Goal: Find contact information: Find contact information

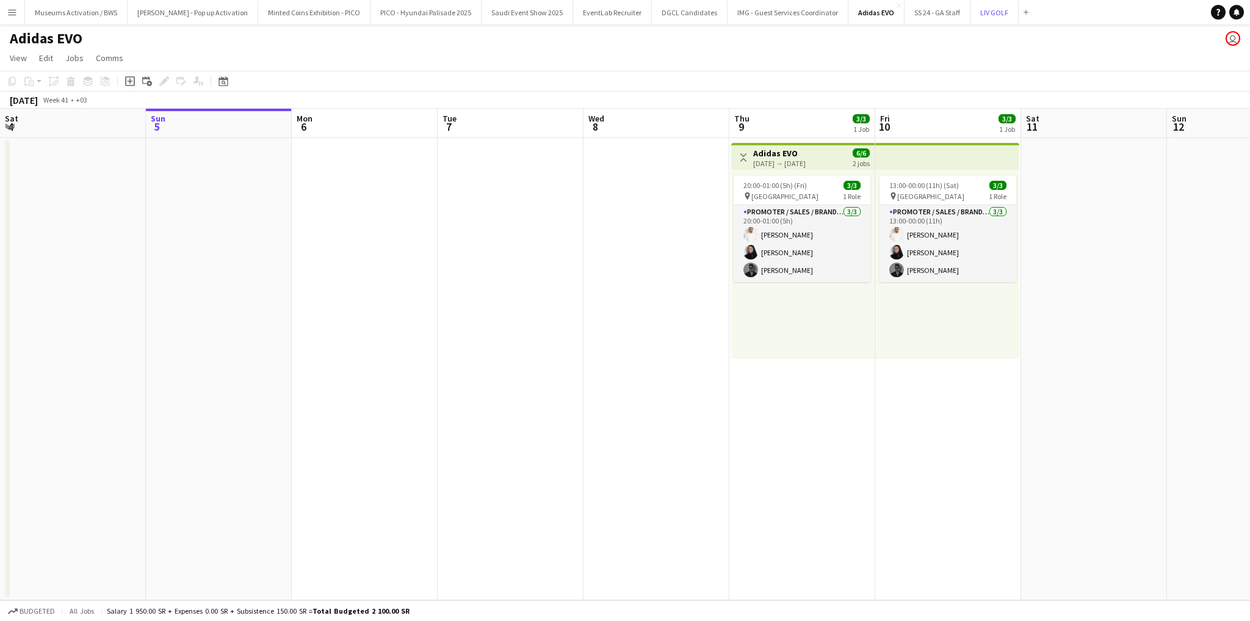
click at [970, 12] on button "LIV GOLF Close" at bounding box center [994, 13] width 48 height 24
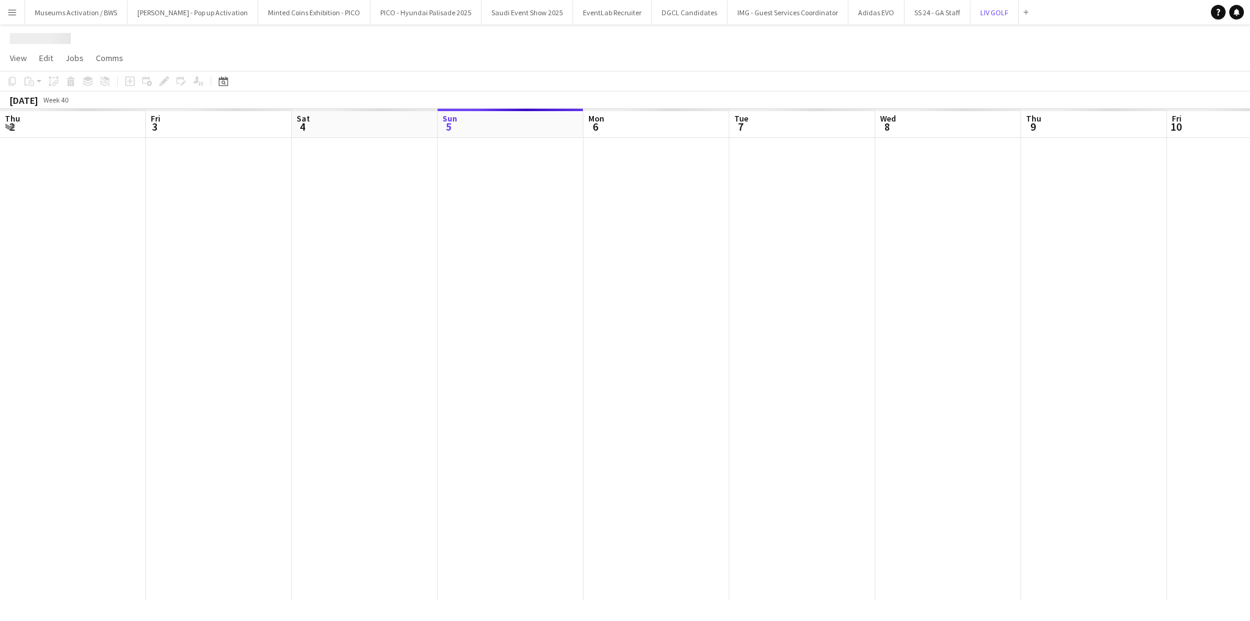
scroll to position [0, 292]
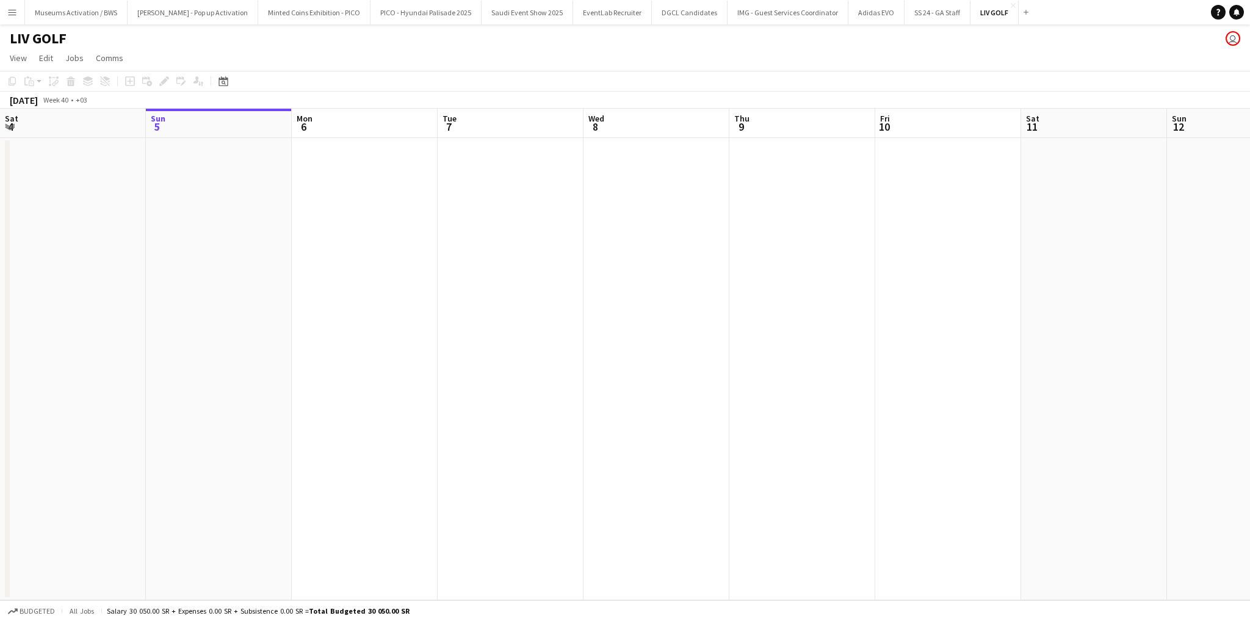
click at [635, 250] on app-calendar-viewport "Thu 2 Fri 3 Sat 4 Sun 5 Mon 6 Tue 7 Wed 8 Thu 9 Fri 10 Sat 11 Sun 12 Mon 13 Tue…" at bounding box center [625, 354] width 1250 height 491
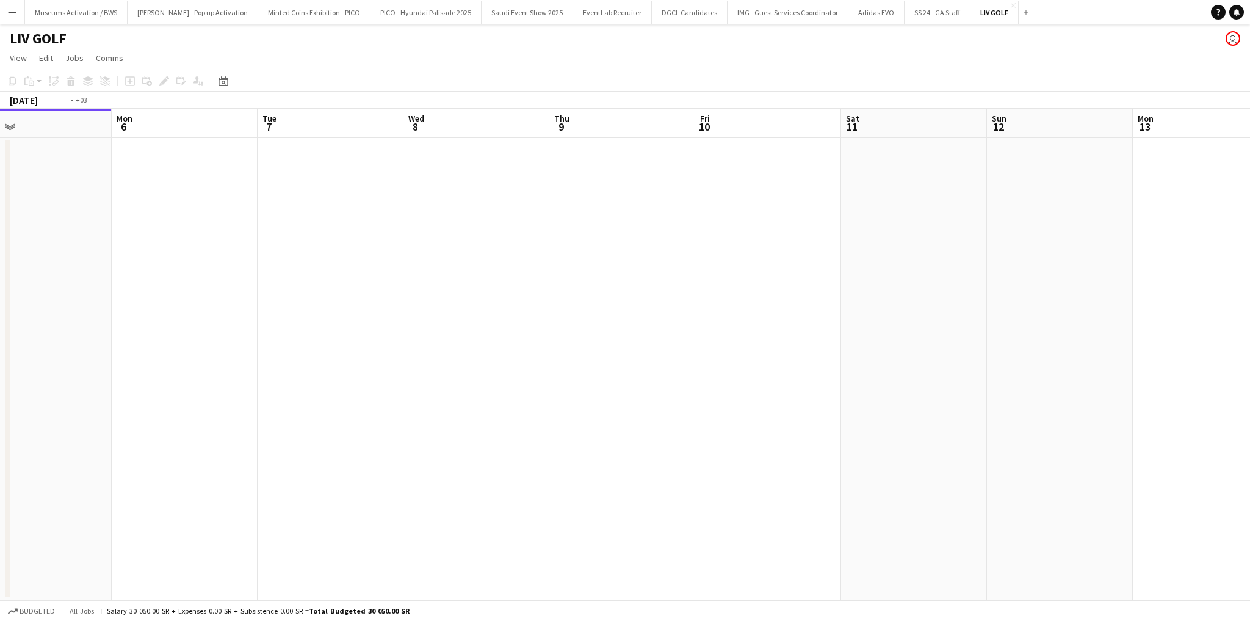
drag, startPoint x: 687, startPoint y: 256, endPoint x: 548, endPoint y: 259, distance: 139.2
click at [548, 259] on app-calendar-viewport "Thu 2 Fri 3 Sat 4 Sun 5 Mon 6 Tue 7 Wed 8 Thu 9 Fri 10 Sat 11 Sun 12 Mon 13 Tue…" at bounding box center [625, 354] width 1250 height 491
click at [370, 237] on app-calendar-viewport "Sat 4 Sun 5 Mon 6 Tue 7 Wed 8 Thu 9 Fri 10 Sat 11 Sun 12 Mon 13 Tue 14 Wed 15 T…" at bounding box center [625, 354] width 1250 height 491
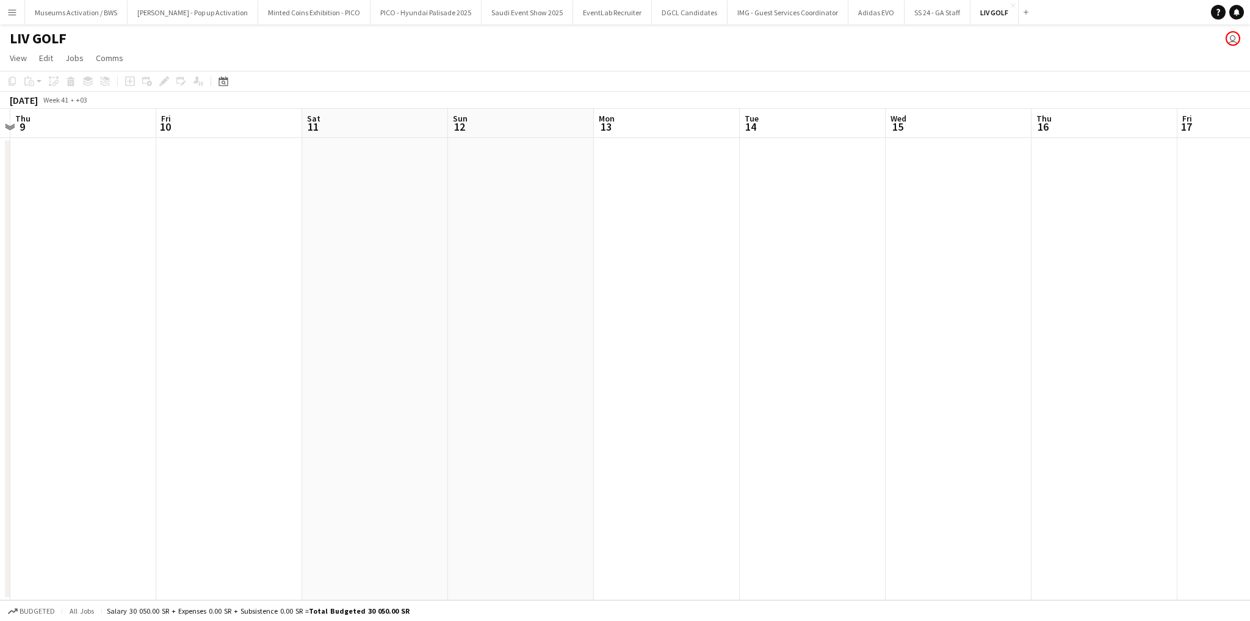
click at [322, 225] on app-calendar-viewport "Mon 6 Tue 7 Wed 8 Thu 9 Fri 10 Sat 11 Sun 12 Mon 13 Tue 14 Wed 15 Thu 16 Fri 17…" at bounding box center [625, 354] width 1250 height 491
drag, startPoint x: 437, startPoint y: 222, endPoint x: 36, endPoint y: 206, distance: 401.2
click at [38, 207] on app-calendar-viewport "Wed 8 Thu 9 Fri 10 Sat 11 Sun 12 Mon 13 Tue 14 Wed 15 Thu 16 Fri 17 Sat 18 Sun …" at bounding box center [625, 354] width 1250 height 491
click at [214, 215] on app-calendar-viewport "Sat 11 Sun 12 Mon 13 Tue 14 Wed 15 Thu 16 Fri 17 Sat 18 Sun 19 Mon 20 Tue 21 We…" at bounding box center [625, 354] width 1250 height 491
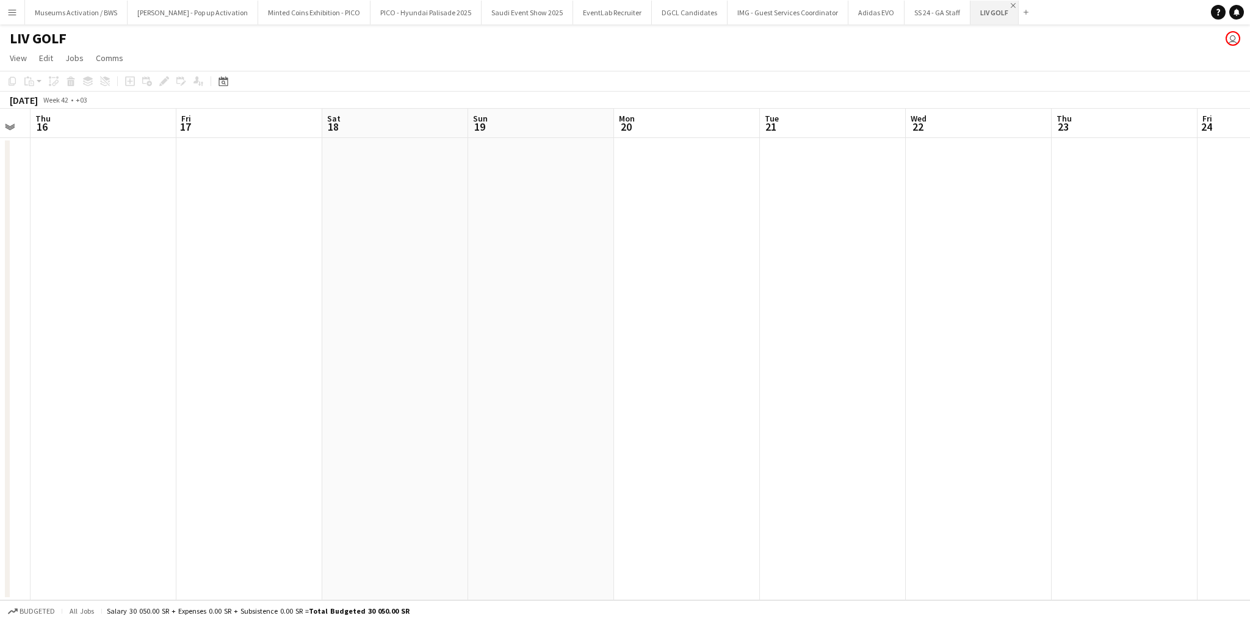
click at [1011, 5] on app-icon "Close" at bounding box center [1013, 5] width 5 height 5
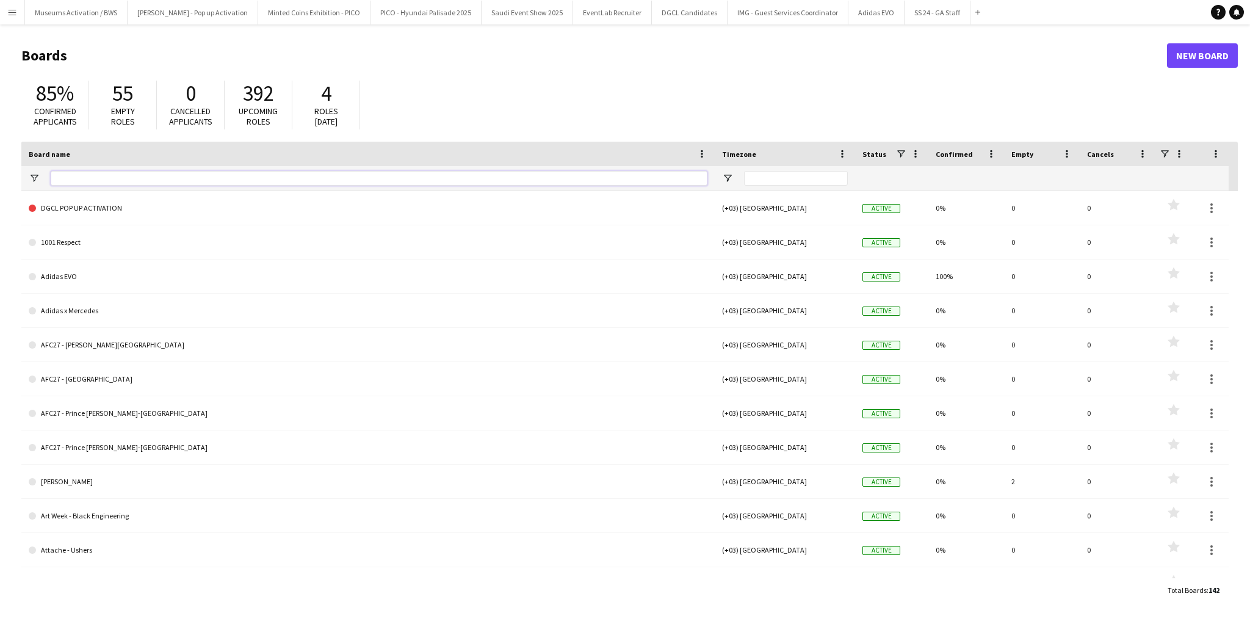
click at [578, 179] on input "Board name Filter Input" at bounding box center [379, 178] width 657 height 15
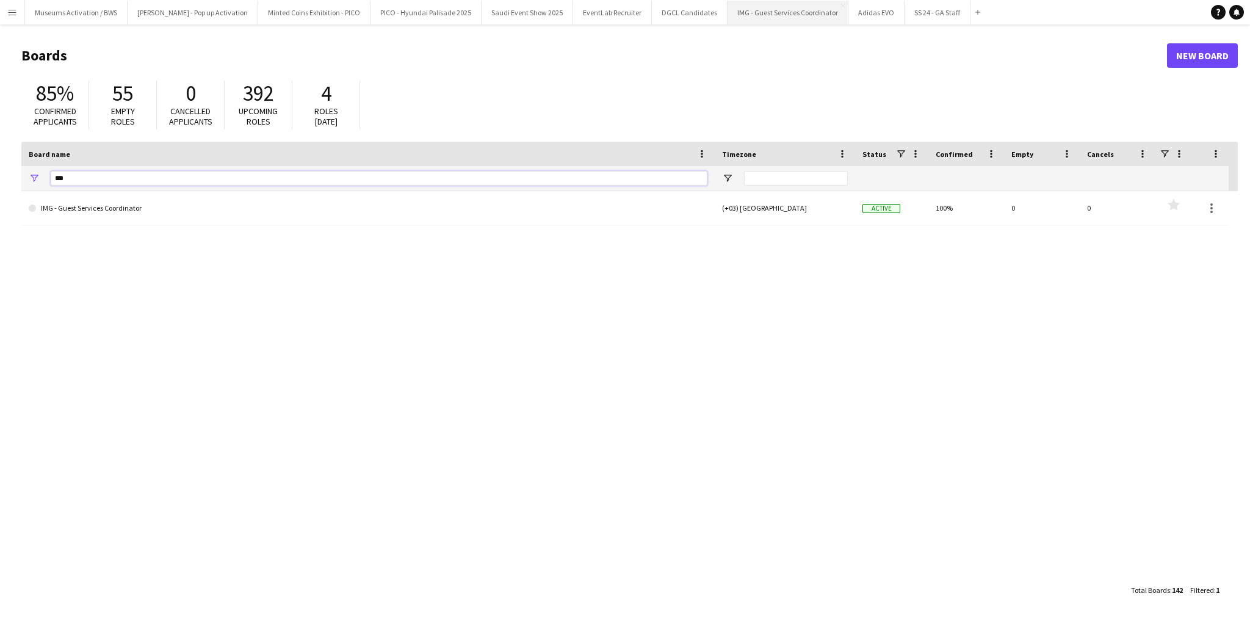
type input "***"
click at [727, 19] on button "IMG - Guest Services Coordinator Close" at bounding box center [787, 13] width 121 height 24
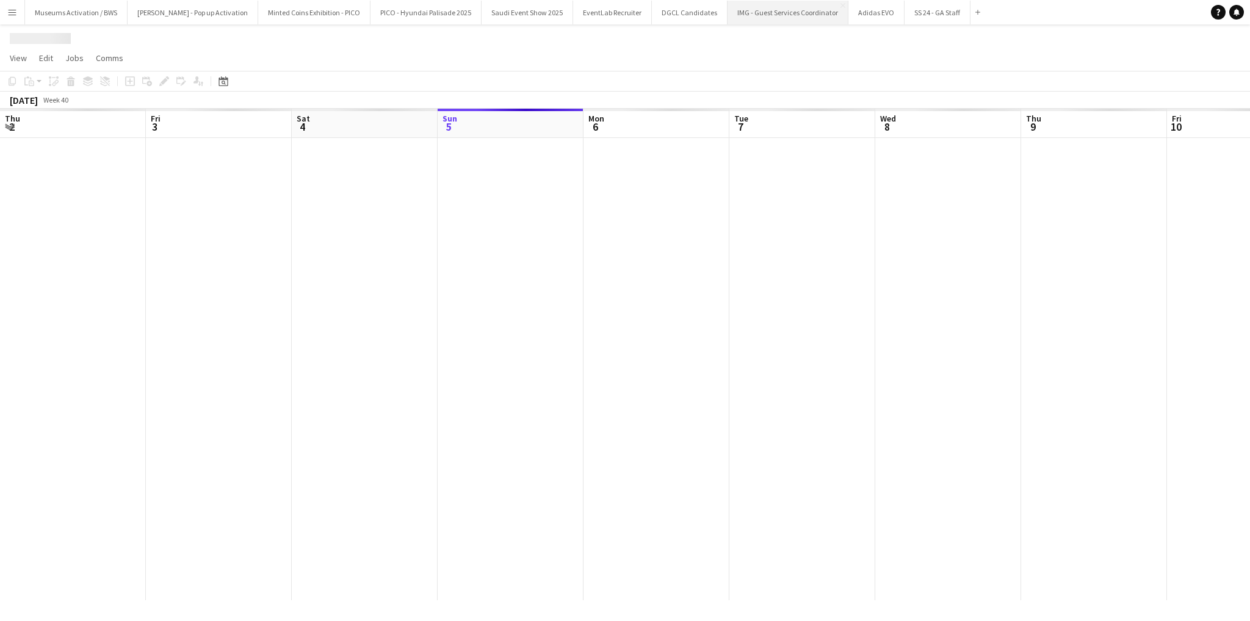
scroll to position [0, 292]
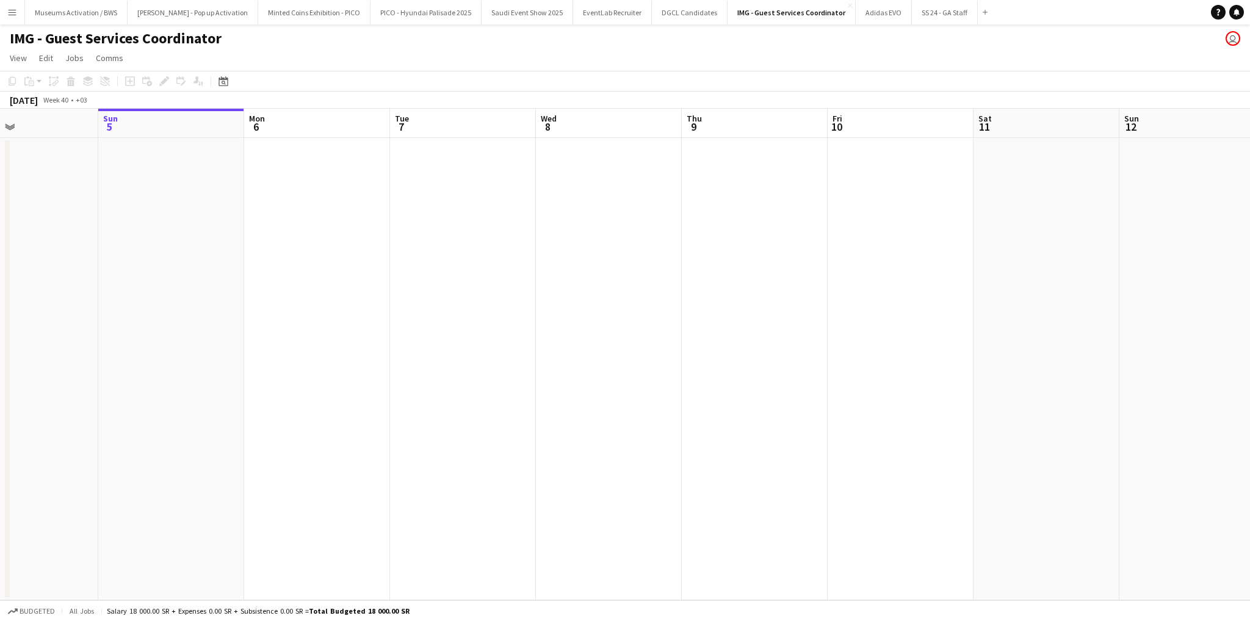
drag, startPoint x: 793, startPoint y: 248, endPoint x: 495, endPoint y: 288, distance: 301.0
click at [499, 287] on app-calendar-viewport "Thu 2 Fri 3 Sat 4 Sun 5 Mon 6 Tue 7 Wed 8 Thu 9 Fri 10 Sat 11 Sun 12 Mon 13 1/1…" at bounding box center [625, 354] width 1250 height 491
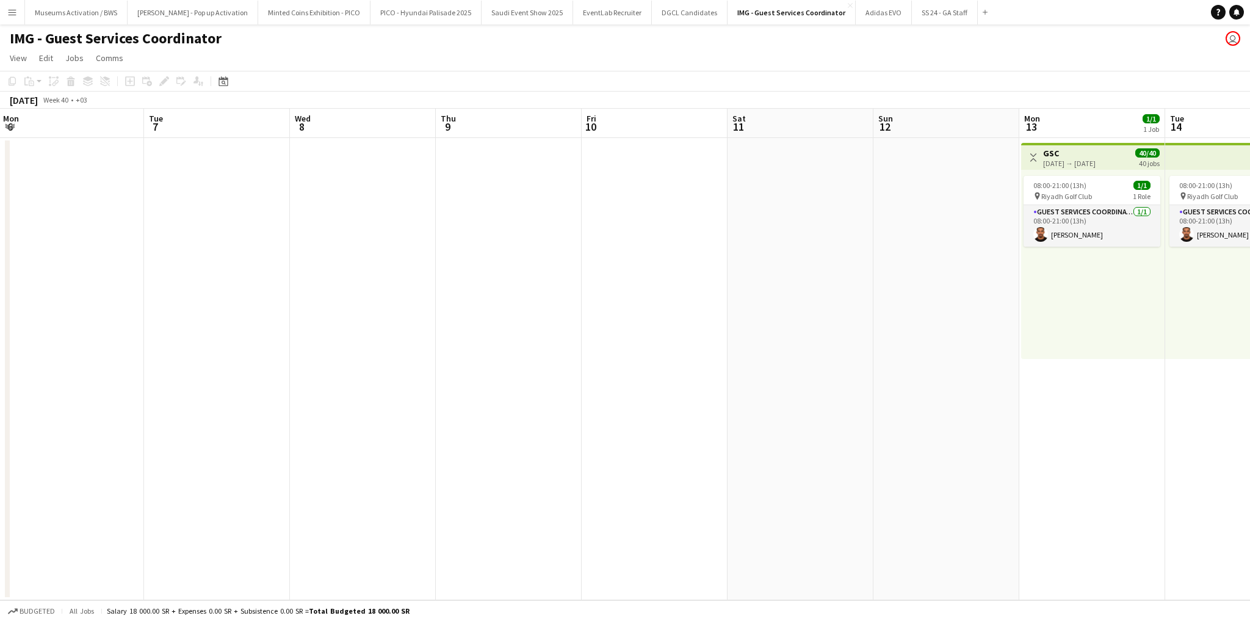
drag, startPoint x: 854, startPoint y: 247, endPoint x: 541, endPoint y: 295, distance: 317.3
click at [539, 295] on app-calendar-viewport "Fri 3 Sat 4 Sun 5 Mon 6 Tue 7 Wed 8 Thu 9 Fri 10 Sat 11 Sun 12 Mon 13 1/1 1 Job…" at bounding box center [625, 354] width 1250 height 491
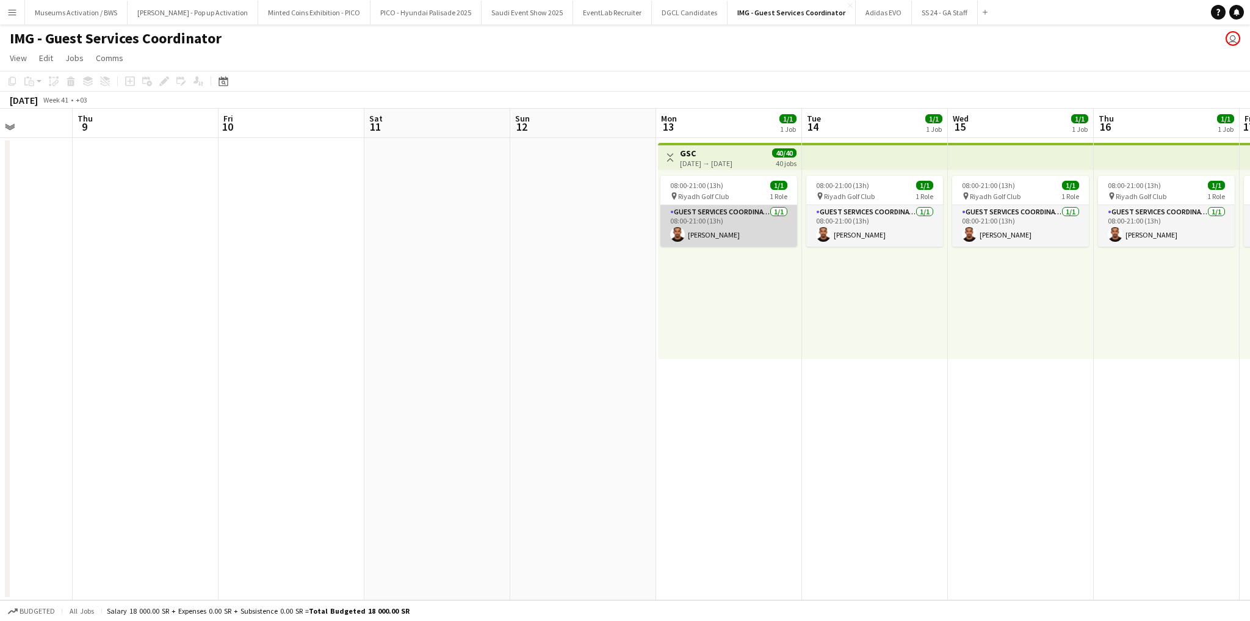
click at [715, 239] on app-card-role "Guest Services Coordinator [DATE] 08:00-21:00 (13h) [PERSON_NAME]" at bounding box center [728, 225] width 137 height 41
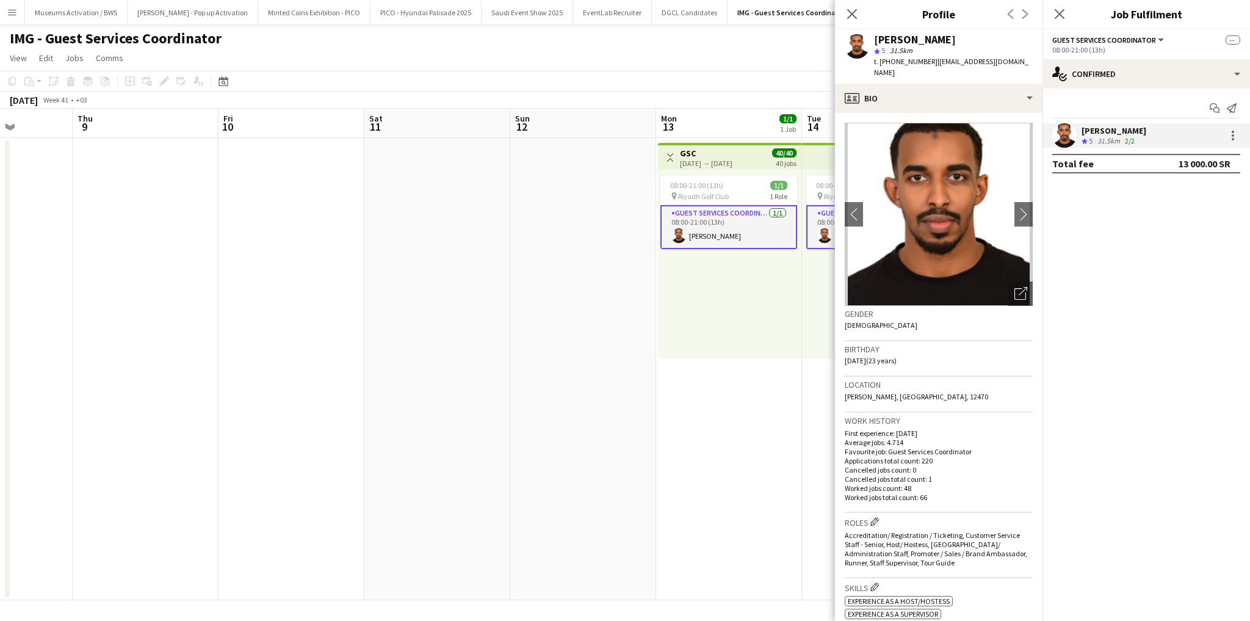
click at [947, 60] on span "| [EMAIL_ADDRESS][DOMAIN_NAME]" at bounding box center [951, 67] width 154 height 20
drag, startPoint x: 947, startPoint y: 60, endPoint x: 947, endPoint y: 70, distance: 9.8
click at [947, 70] on div "t. [PHONE_NUMBER] | [EMAIL_ADDRESS][DOMAIN_NAME]" at bounding box center [953, 67] width 159 height 22
copy app-crew-profile "[EMAIL_ADDRESS][DOMAIN_NAME] profile"
click at [889, 59] on span "t. [PHONE_NUMBER]" at bounding box center [905, 61] width 63 height 9
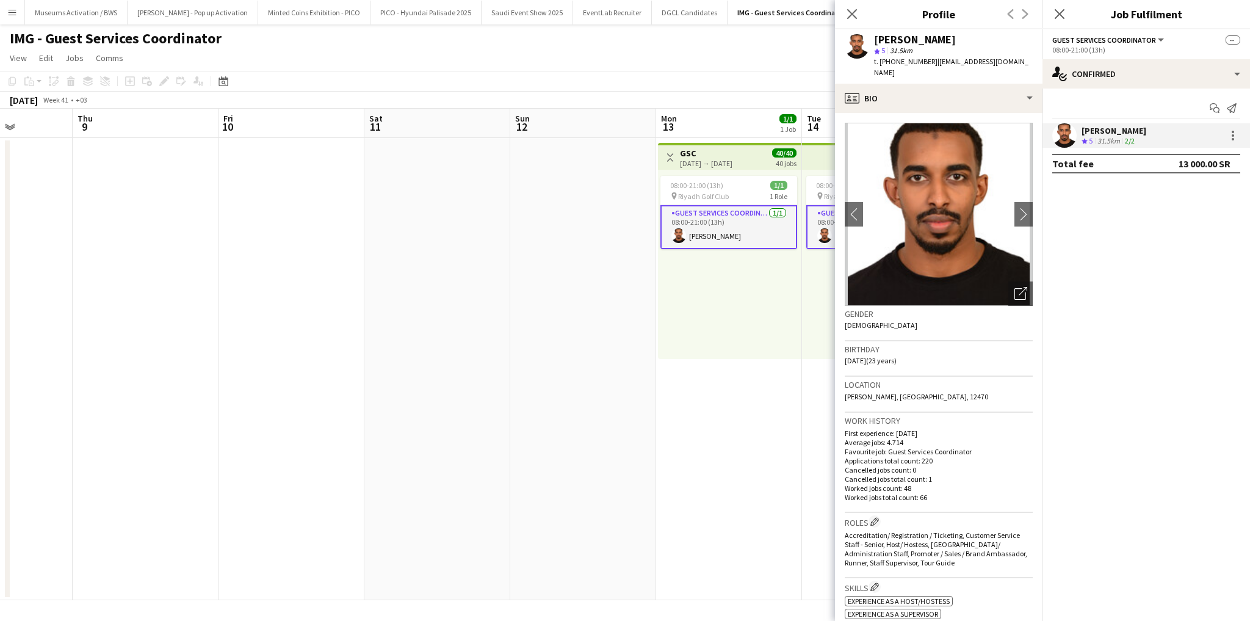
click at [889, 59] on span "t. [PHONE_NUMBER]" at bounding box center [905, 61] width 63 height 9
copy span "966570519123"
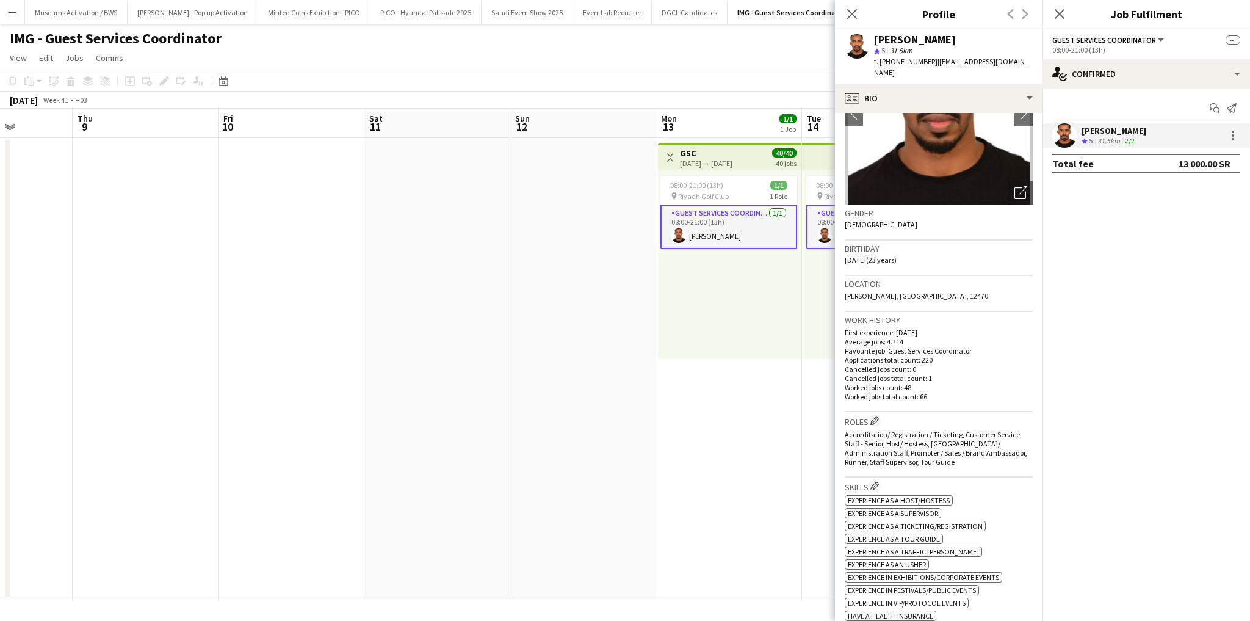
scroll to position [244, 0]
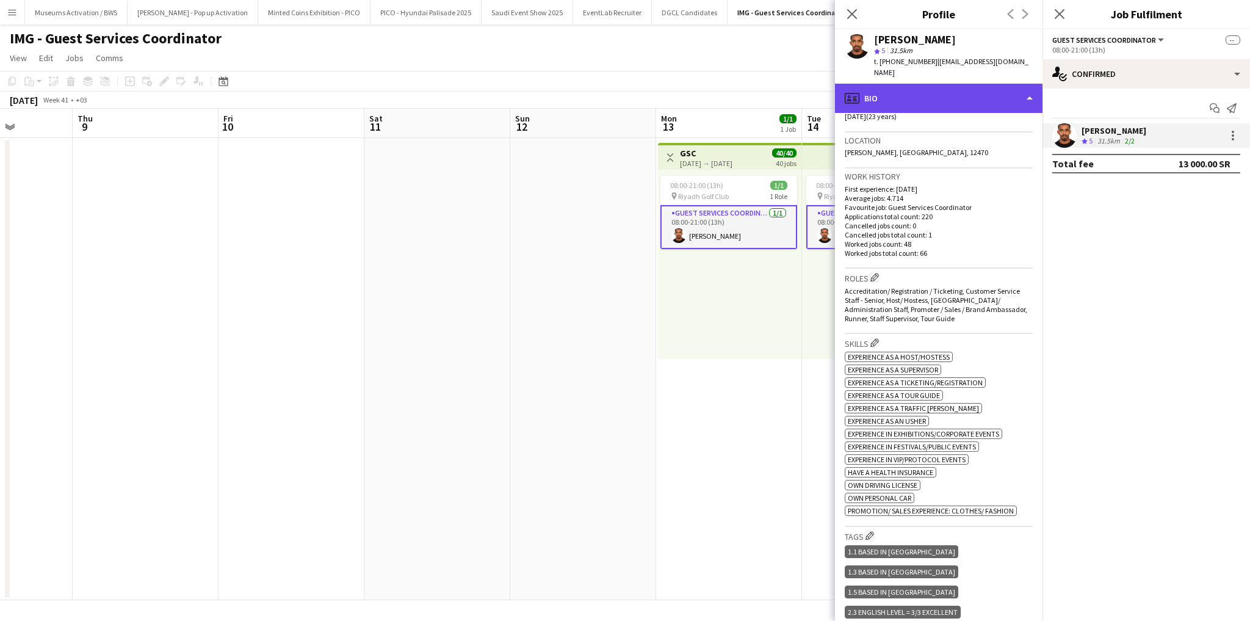
click at [913, 100] on div "profile Bio" at bounding box center [938, 98] width 207 height 29
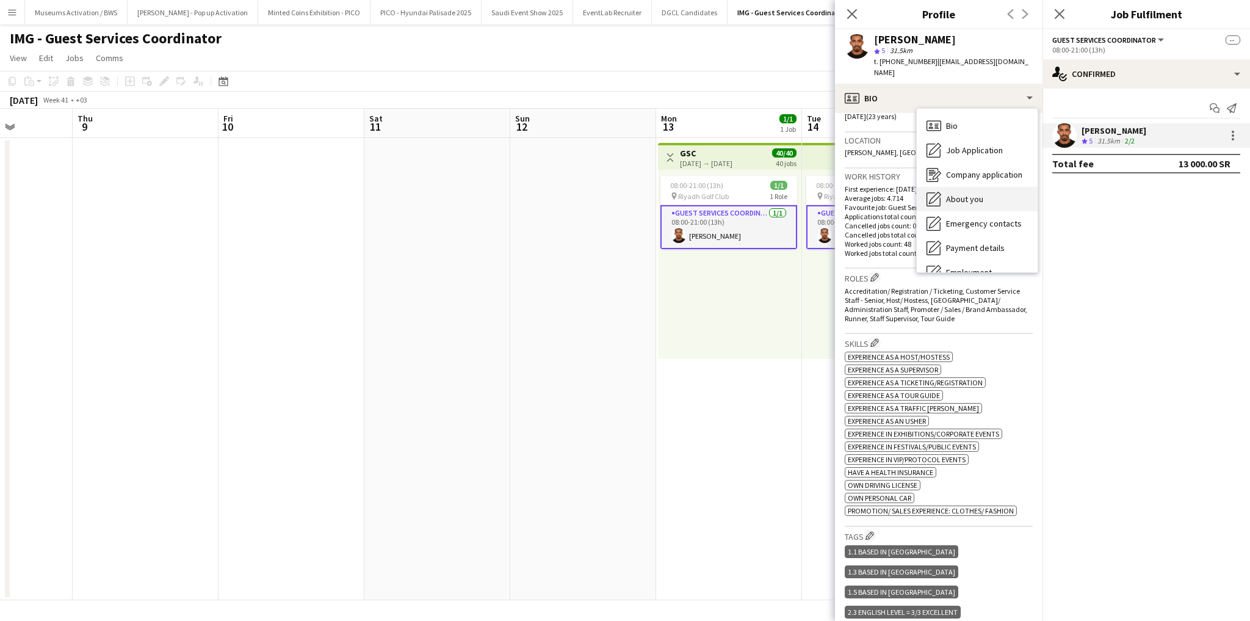
click at [945, 200] on div "About you About you" at bounding box center [977, 199] width 121 height 24
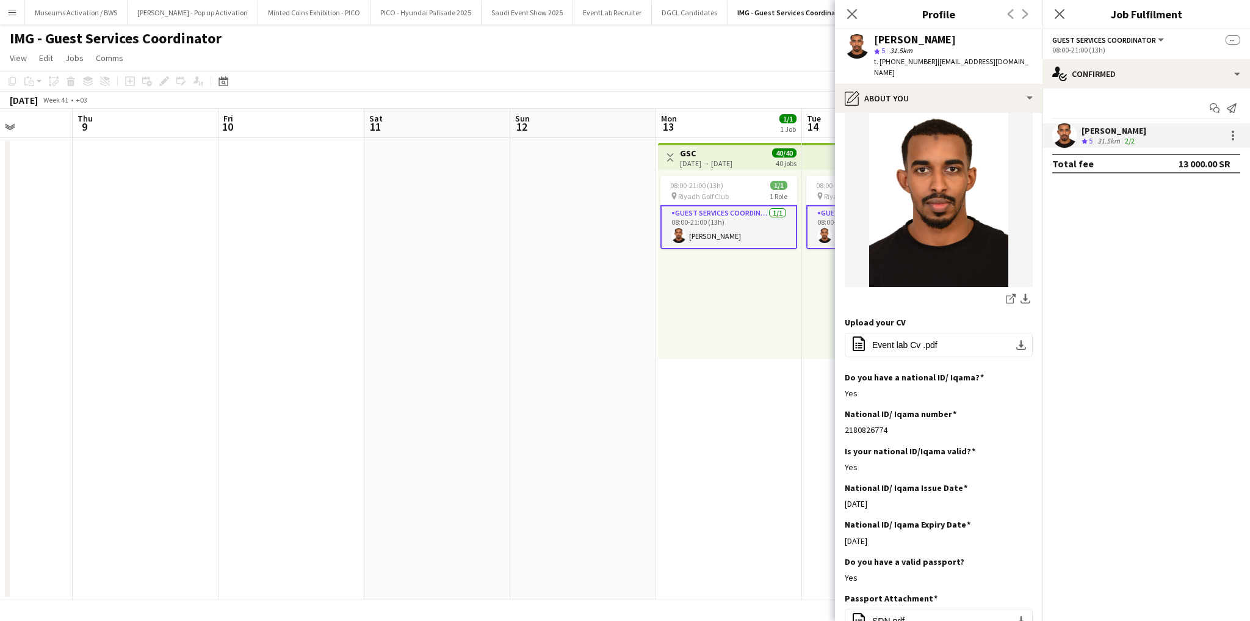
scroll to position [195, 0]
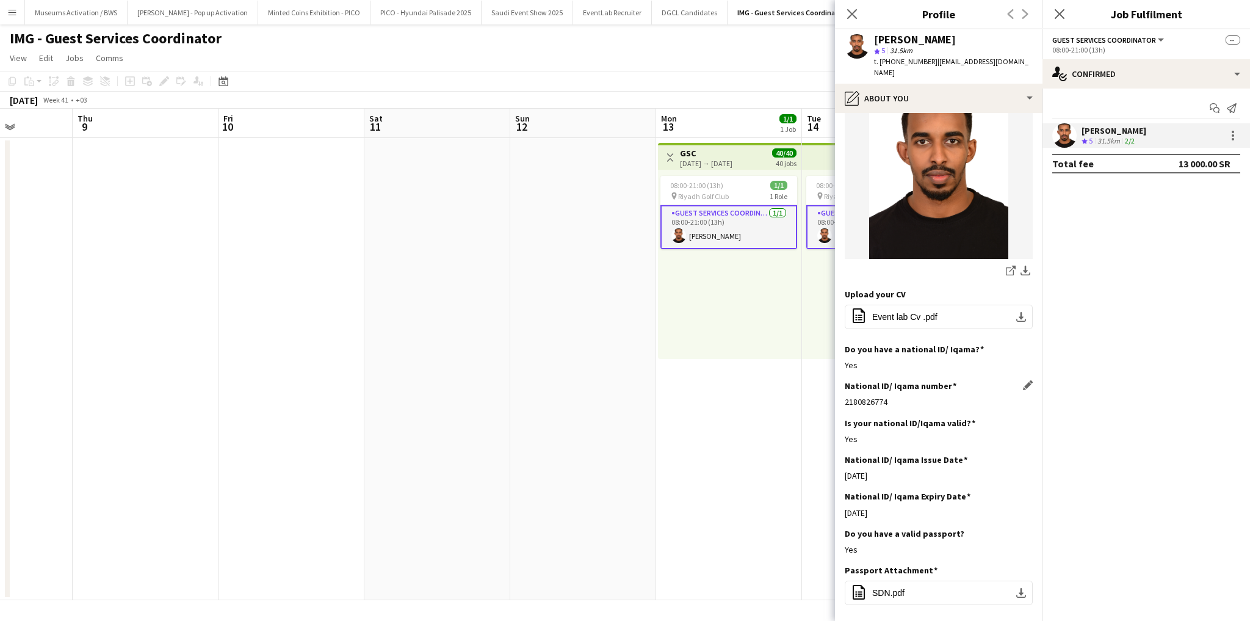
click at [882, 396] on div "2180826774" at bounding box center [939, 401] width 188 height 11
copy div "2180826774"
